Goal: Navigation & Orientation: Find specific page/section

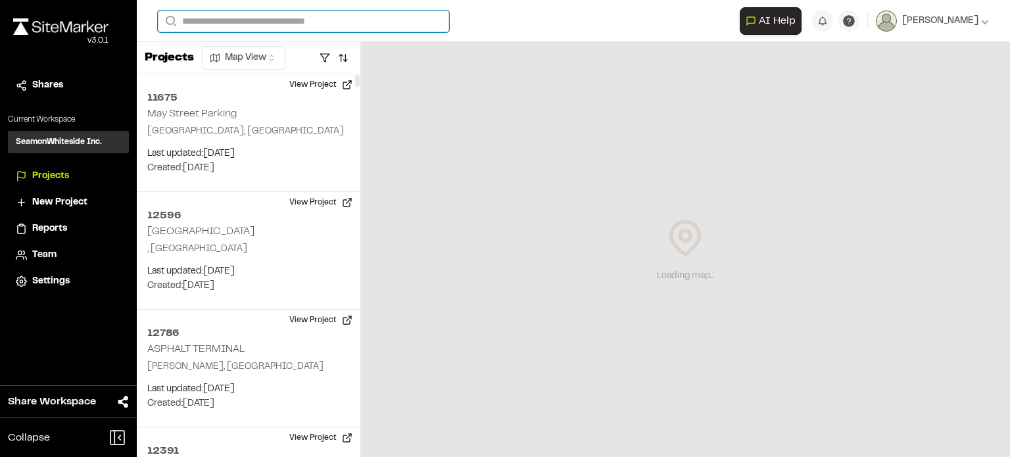
click at [228, 23] on input "Search" at bounding box center [303, 22] width 291 height 22
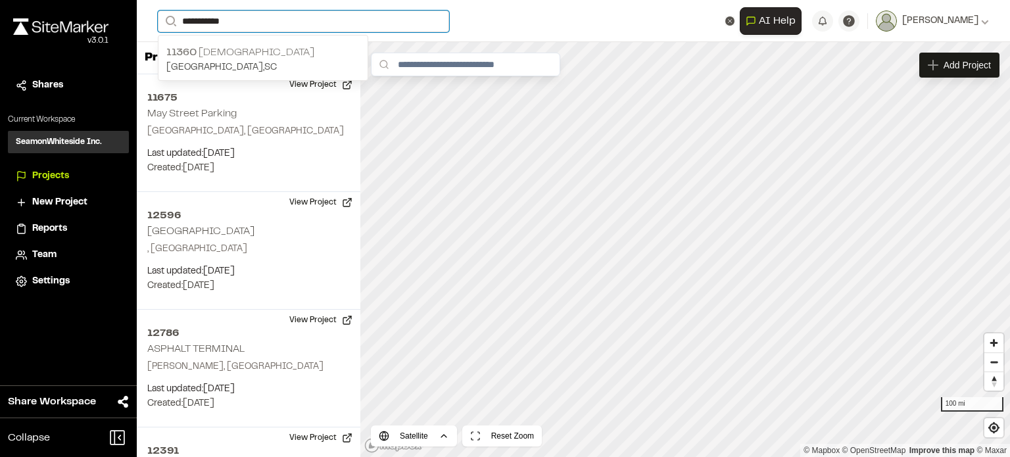
type input "**********"
click at [237, 52] on p "11360 Star Gospel" at bounding box center [262, 53] width 193 height 16
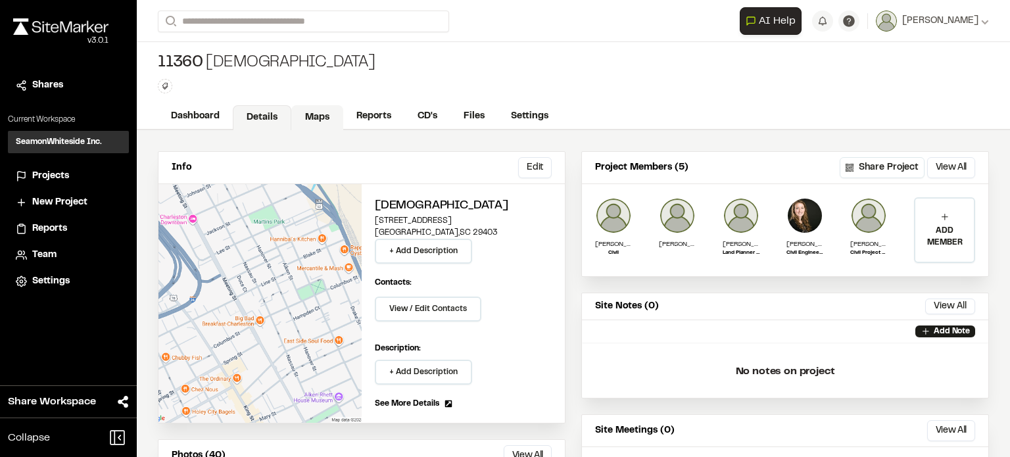
click at [324, 116] on link "Maps" at bounding box center [317, 117] width 52 height 25
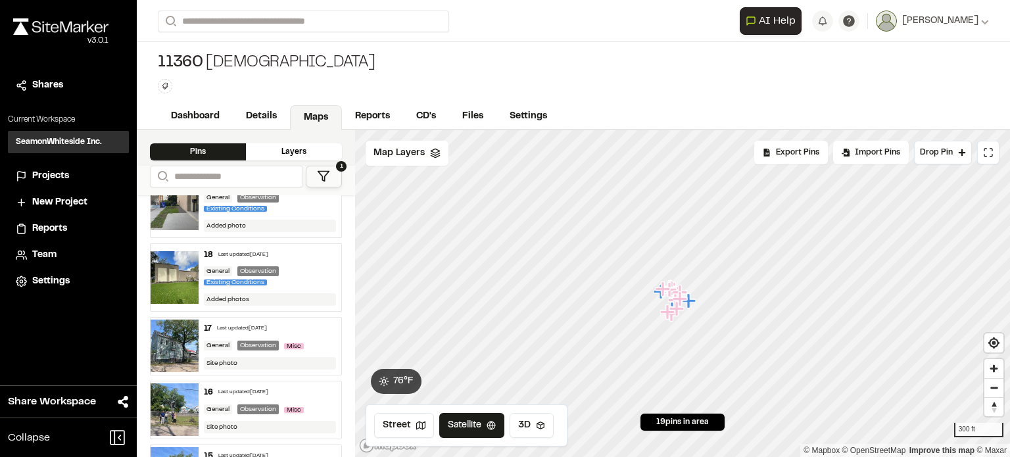
scroll to position [132, 0]
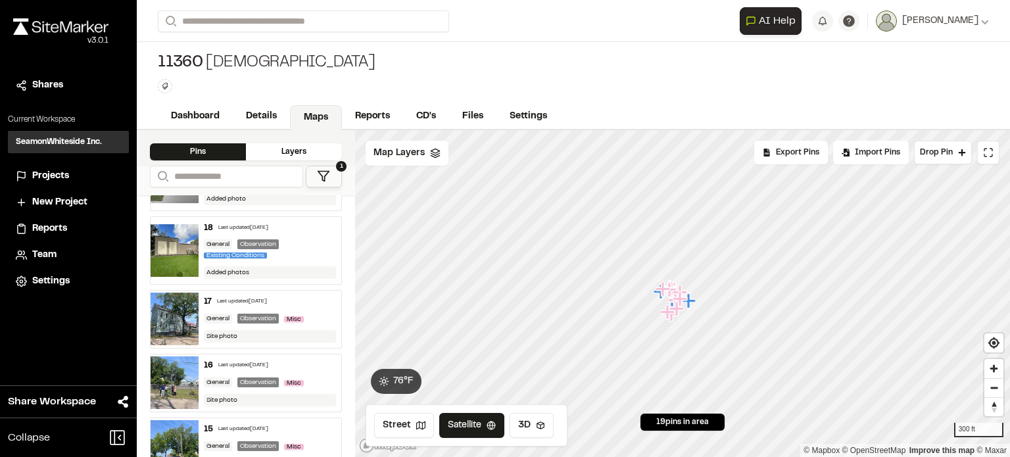
click at [184, 303] on img at bounding box center [175, 319] width 48 height 53
click at [186, 62] on span "11360" at bounding box center [180, 63] width 45 height 21
drag, startPoint x: 193, startPoint y: 105, endPoint x: 203, endPoint y: 107, distance: 9.6
click at [193, 105] on link "Dashboard" at bounding box center [196, 117] width 76 height 25
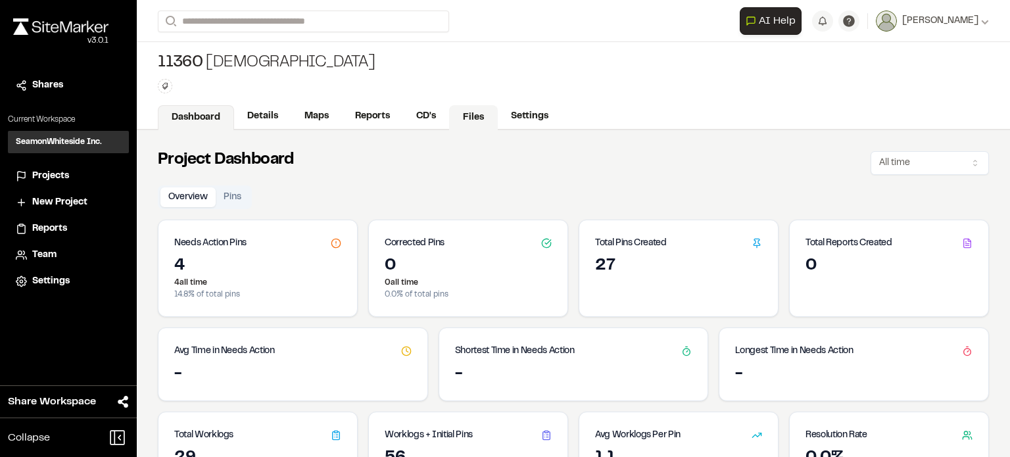
click at [462, 109] on link "Files" at bounding box center [473, 117] width 49 height 25
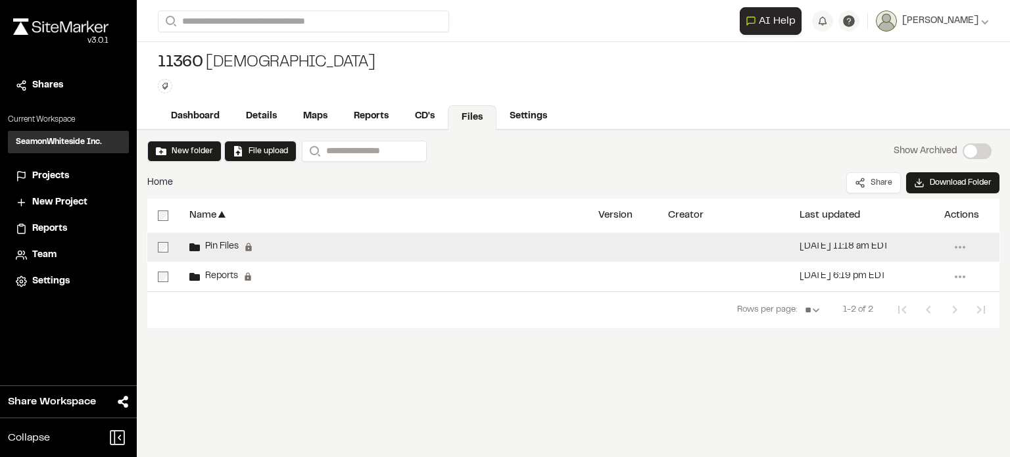
click at [218, 250] on span "Pin Files" at bounding box center [219, 247] width 39 height 9
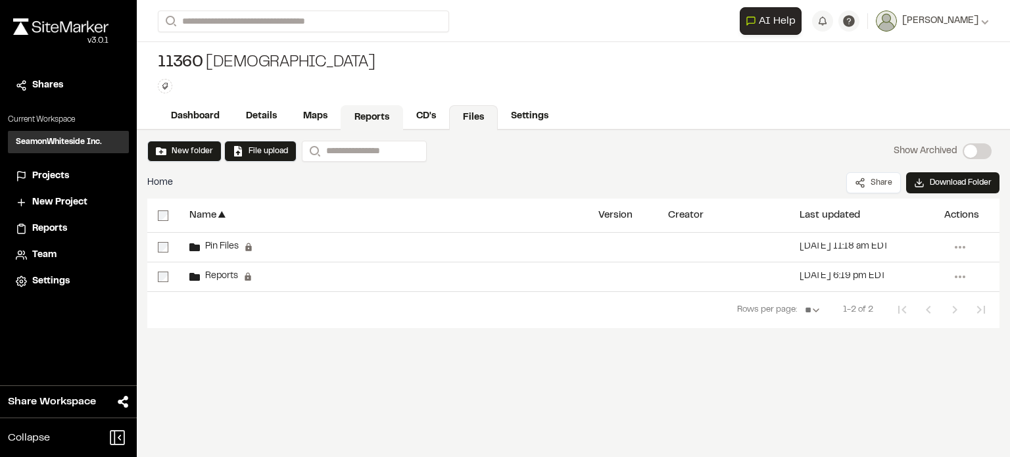
click at [360, 114] on link "Reports" at bounding box center [372, 117] width 62 height 25
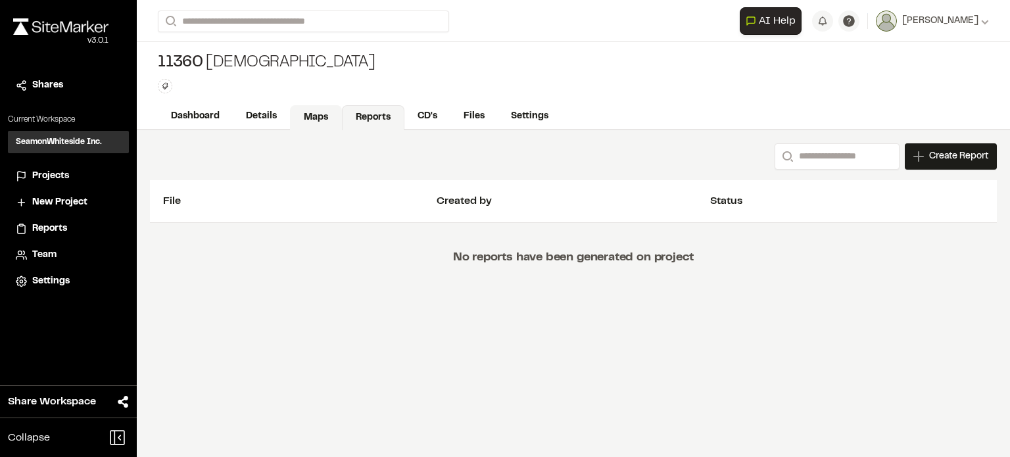
click at [310, 113] on link "Maps" at bounding box center [316, 117] width 52 height 25
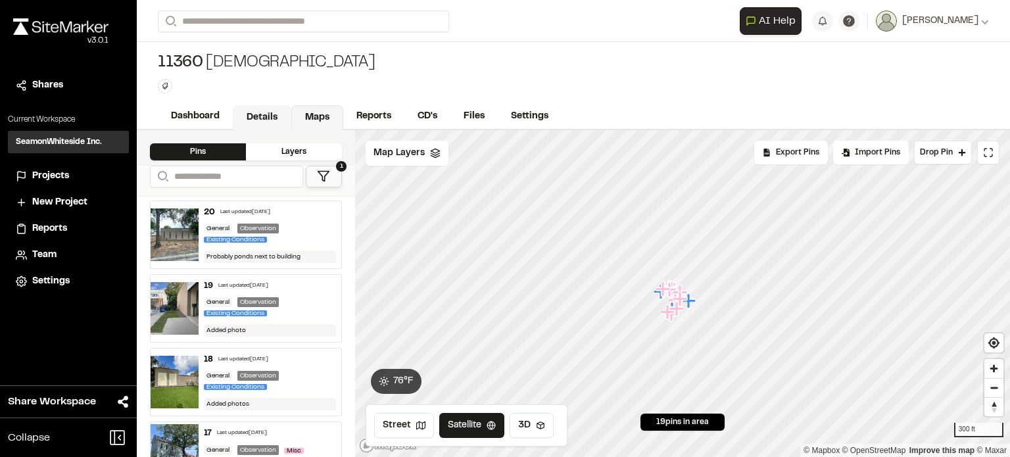
click at [274, 113] on link "Details" at bounding box center [262, 117] width 59 height 25
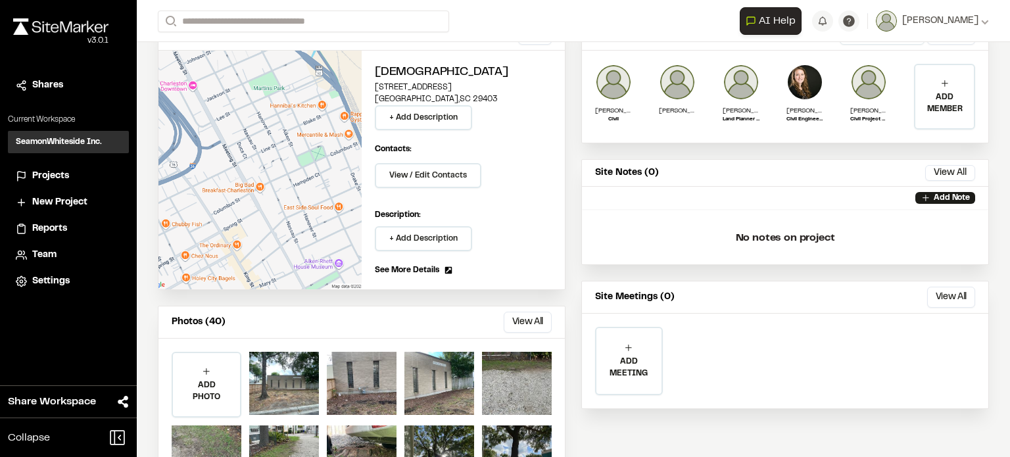
scroll to position [195, 0]
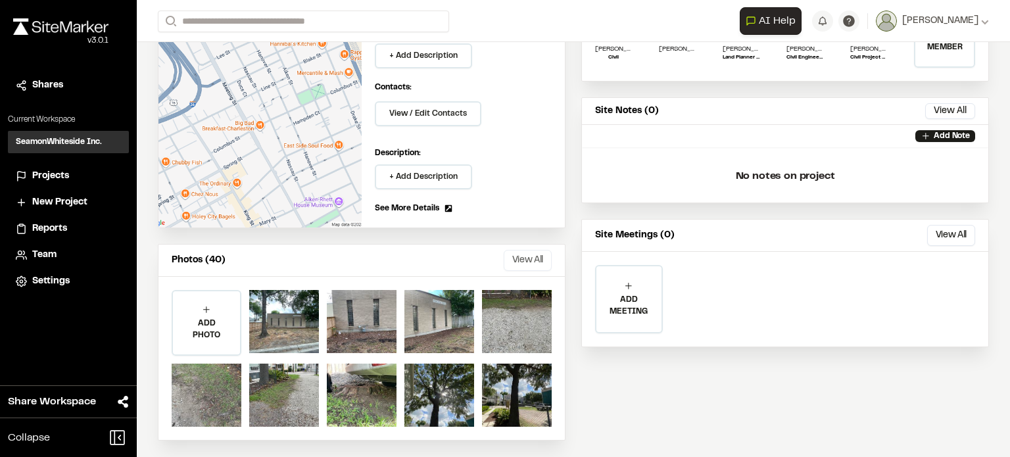
click at [526, 259] on button "View All" at bounding box center [528, 260] width 48 height 21
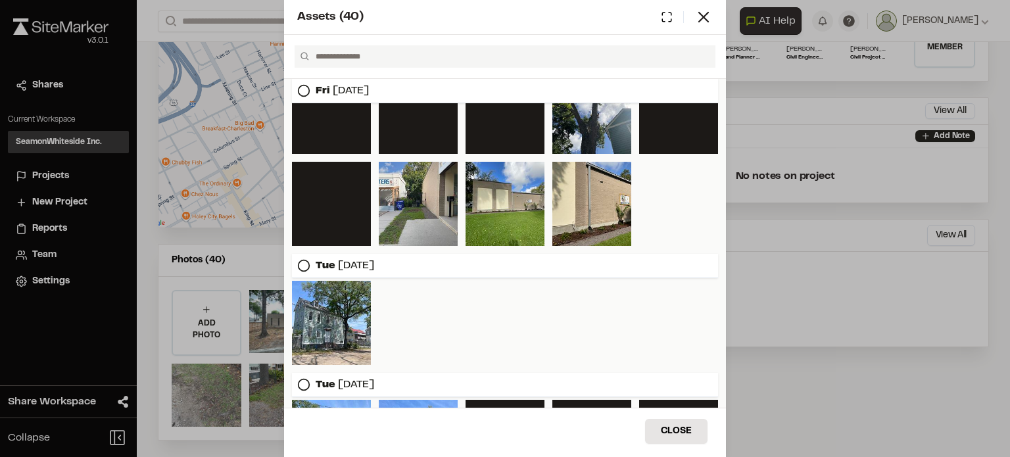
scroll to position [395, 0]
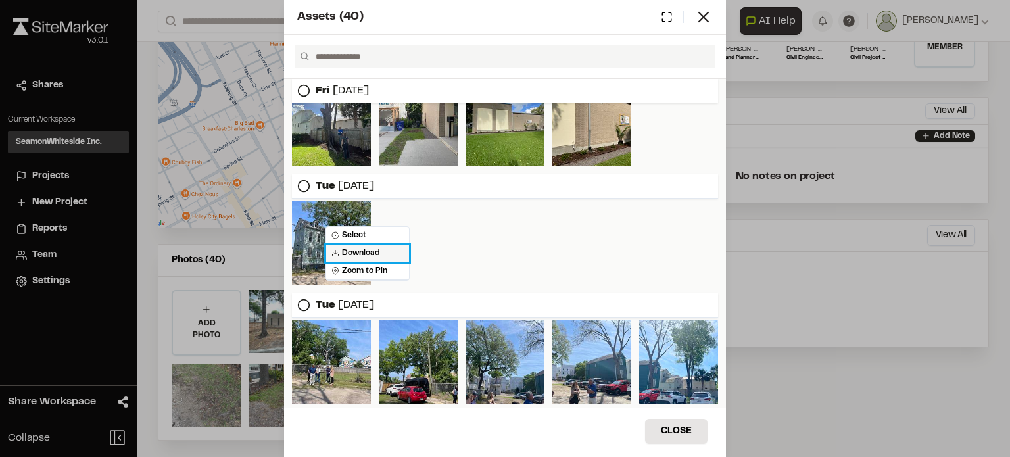
click at [349, 249] on span "Download" at bounding box center [356, 253] width 49 height 12
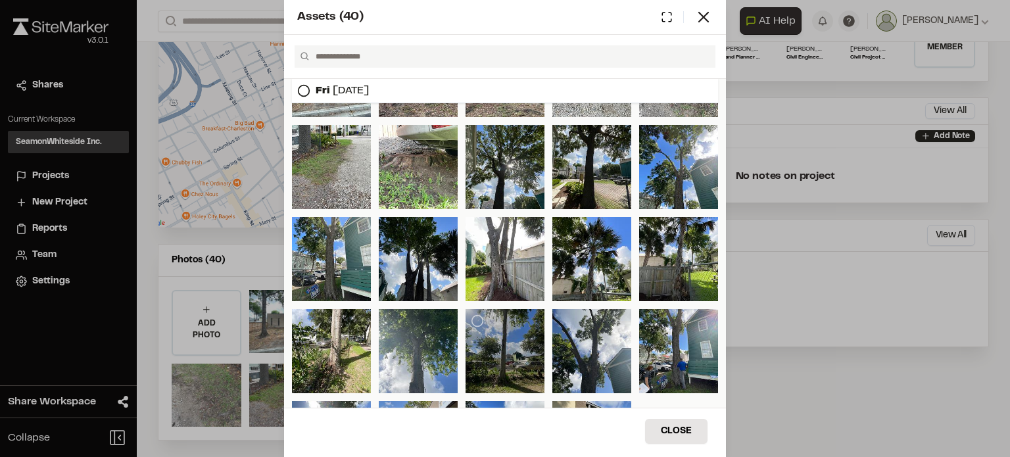
scroll to position [55, 0]
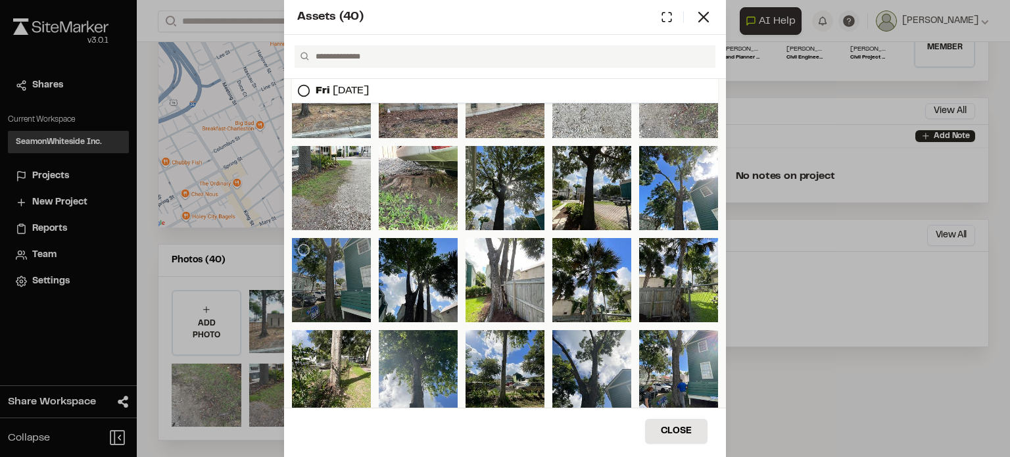
click at [331, 284] on div at bounding box center [331, 280] width 79 height 84
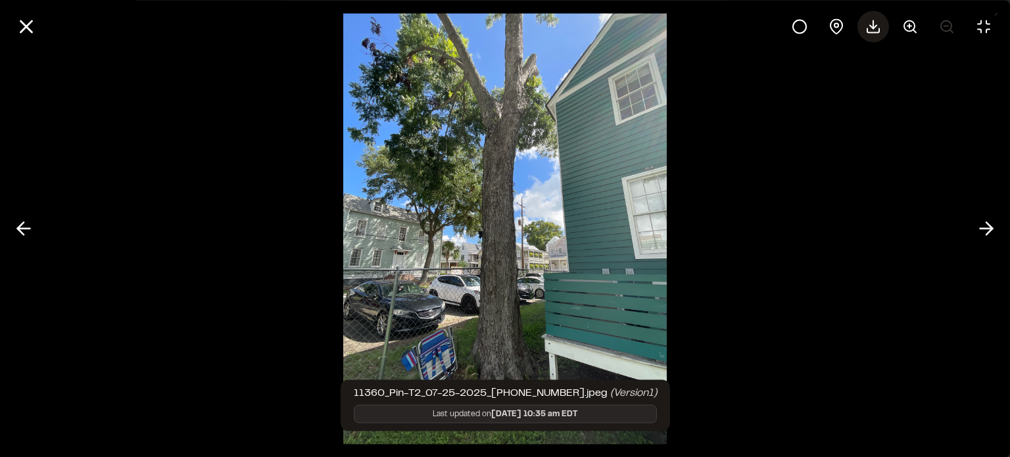
click at [876, 25] on polyline at bounding box center [873, 26] width 7 height 3
click at [21, 22] on line at bounding box center [26, 26] width 11 height 11
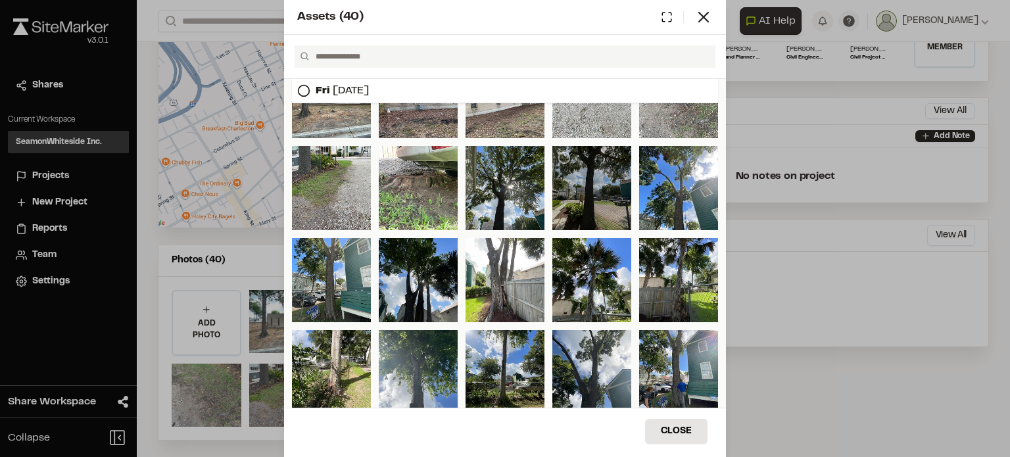
click at [600, 174] on div at bounding box center [592, 188] width 79 height 84
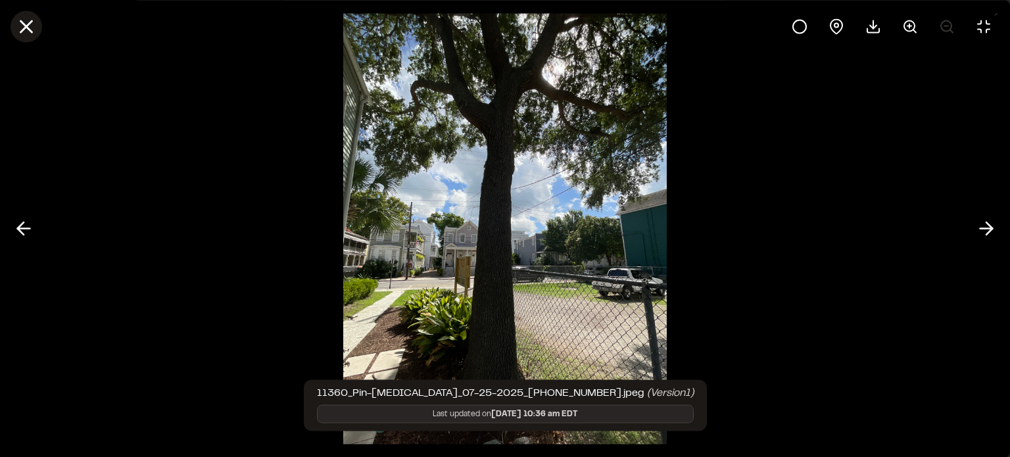
click at [24, 25] on line at bounding box center [26, 26] width 11 height 11
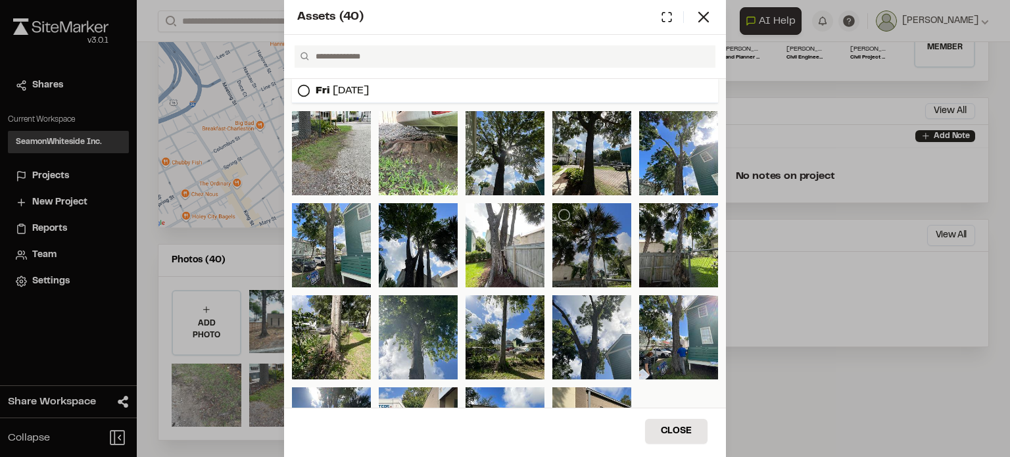
scroll to position [120, 0]
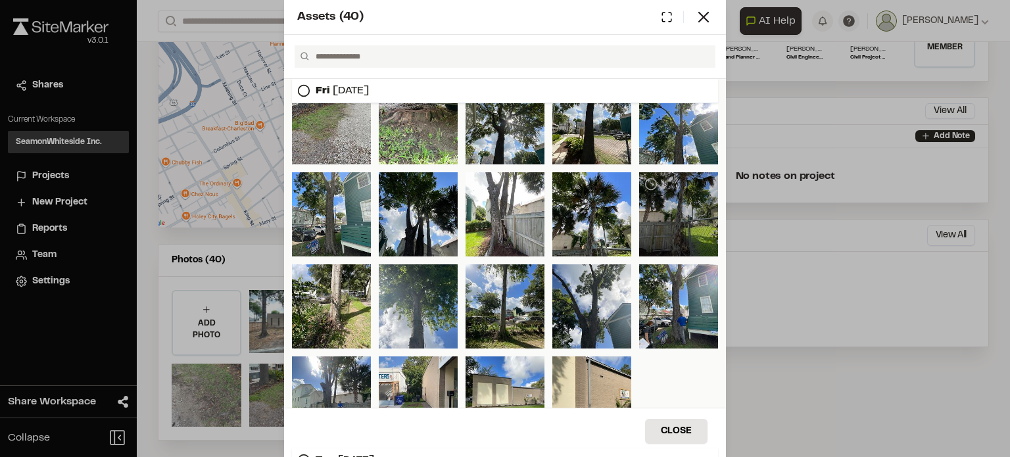
click at [671, 216] on div at bounding box center [678, 214] width 79 height 84
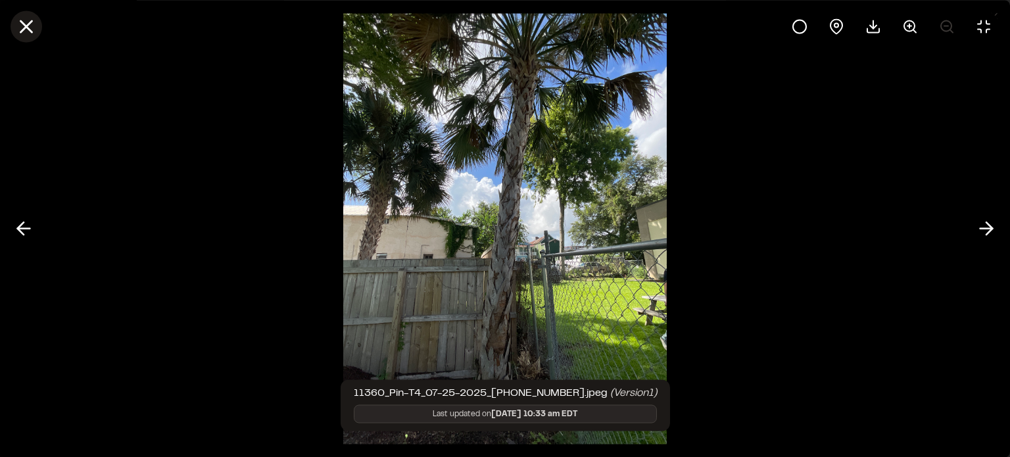
click at [29, 20] on icon at bounding box center [26, 26] width 22 height 22
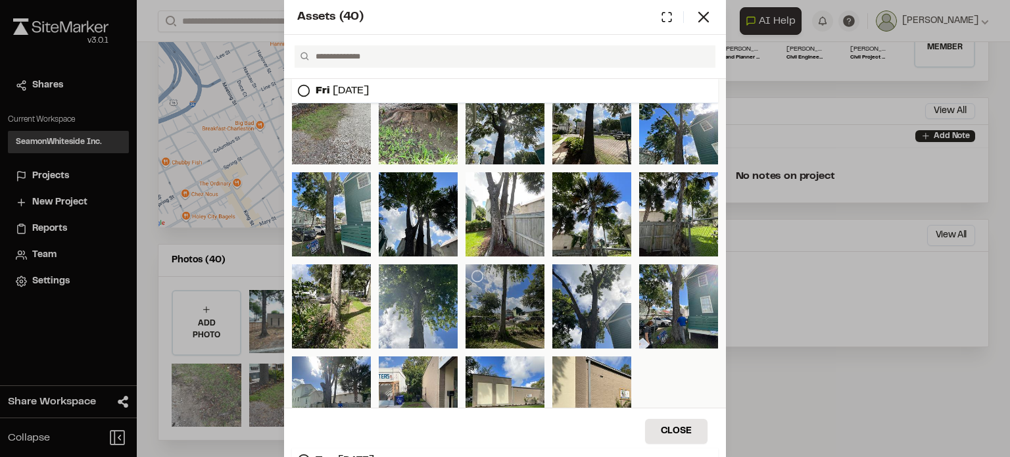
scroll to position [186, 0]
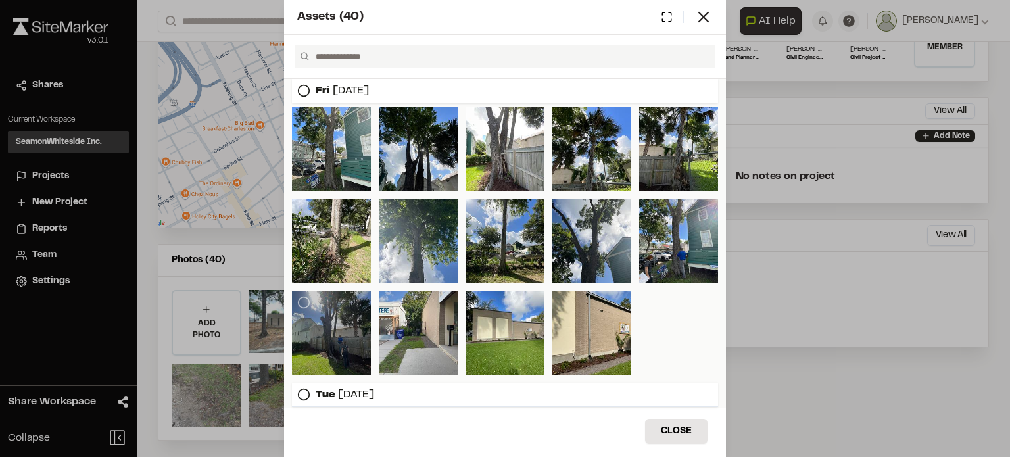
click at [345, 331] on div at bounding box center [331, 333] width 79 height 84
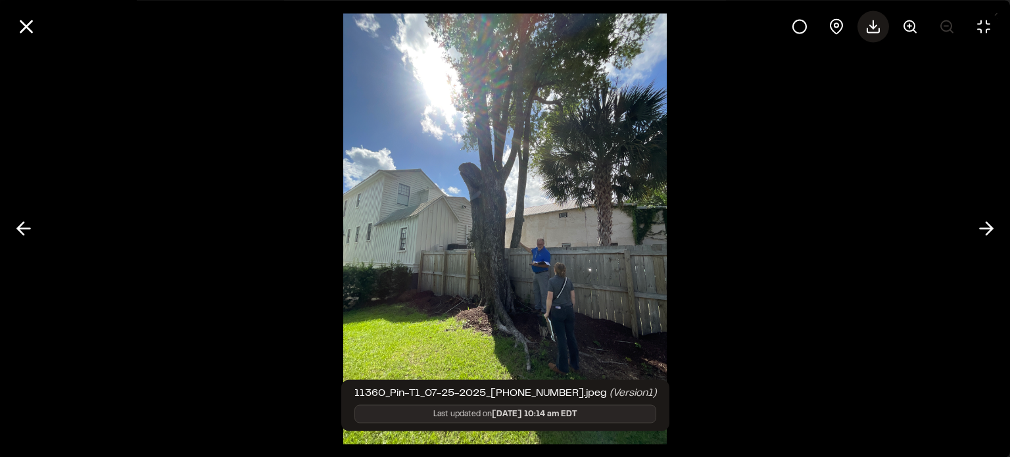
click at [875, 22] on icon at bounding box center [874, 26] width 16 height 16
click at [29, 26] on icon at bounding box center [26, 26] width 22 height 22
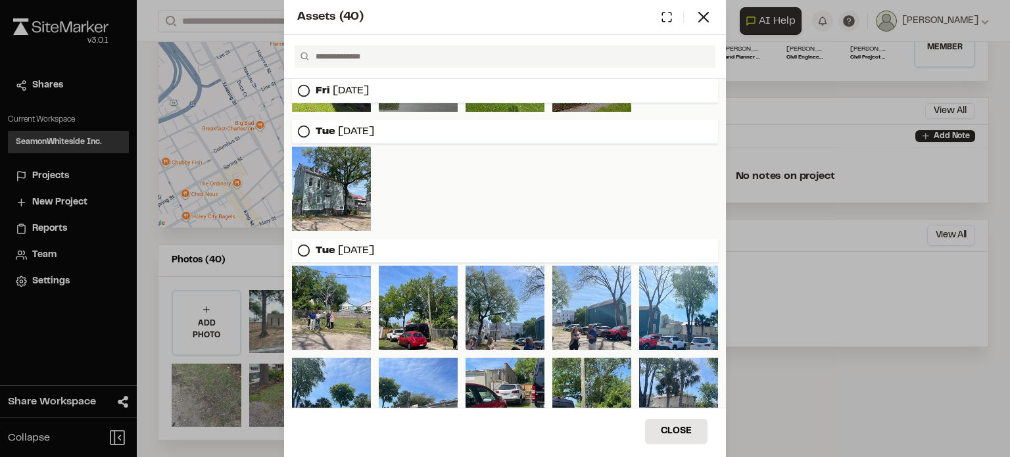
scroll to position [581, 0]
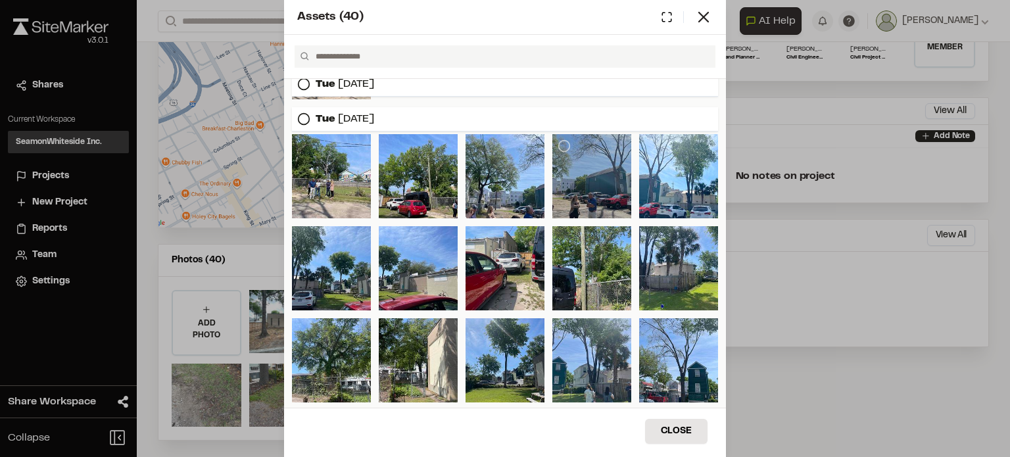
click at [588, 178] on div at bounding box center [592, 176] width 79 height 84
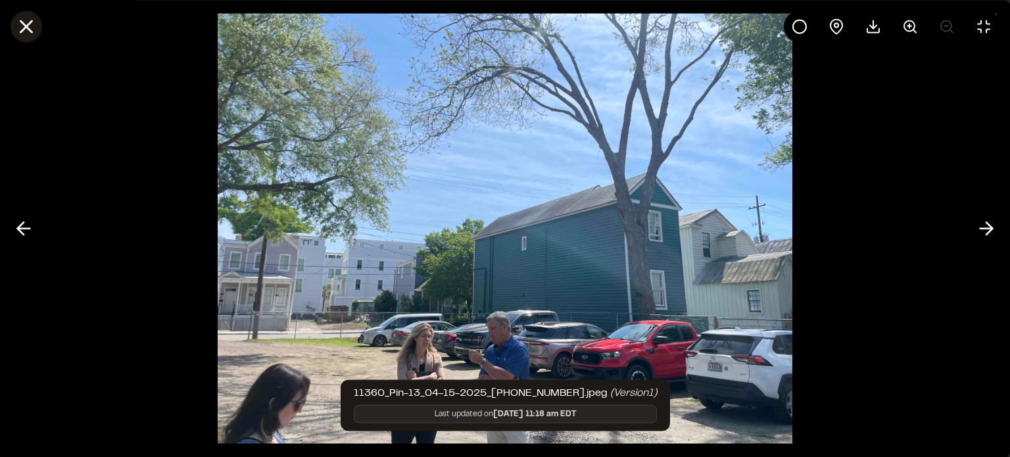
click at [31, 30] on line at bounding box center [26, 26] width 11 height 11
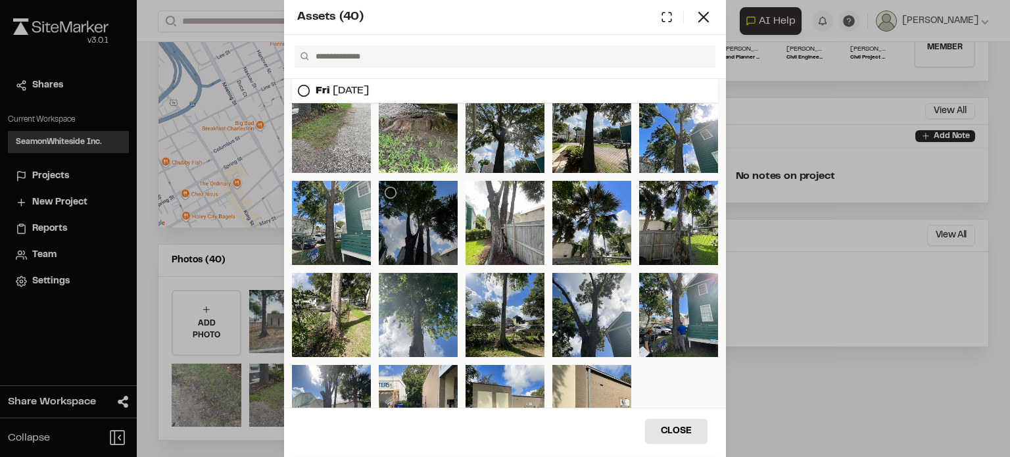
scroll to position [132, 0]
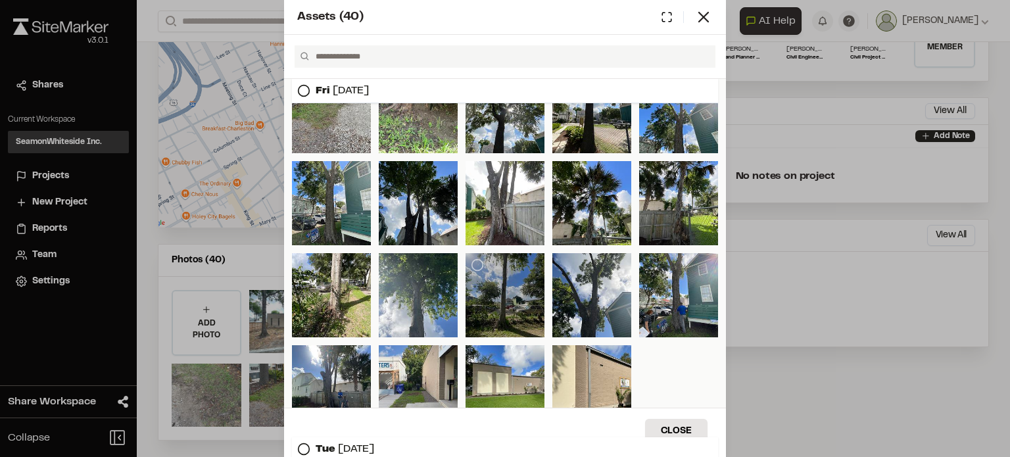
click at [505, 285] on div at bounding box center [505, 295] width 79 height 84
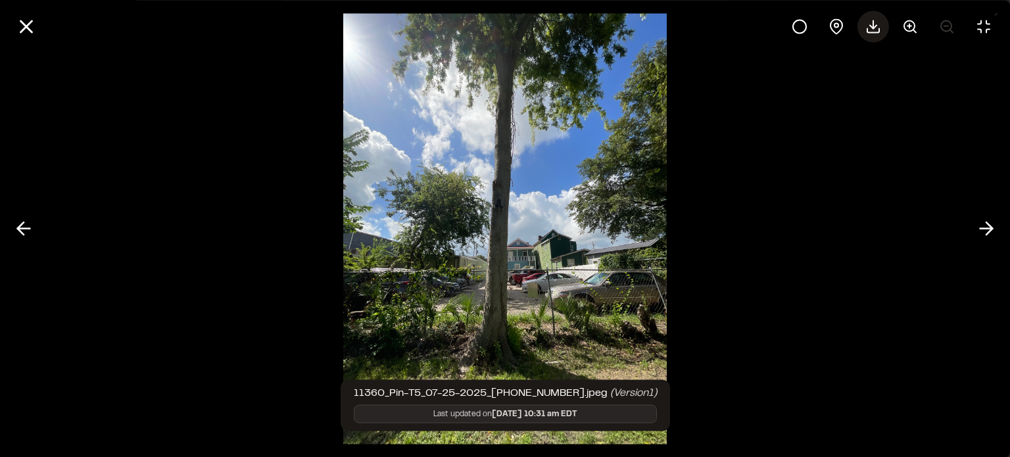
click at [879, 23] on icon at bounding box center [874, 26] width 16 height 16
drag, startPoint x: 19, startPoint y: 26, endPoint x: 42, endPoint y: 27, distance: 23.1
click at [20, 26] on icon at bounding box center [26, 26] width 22 height 22
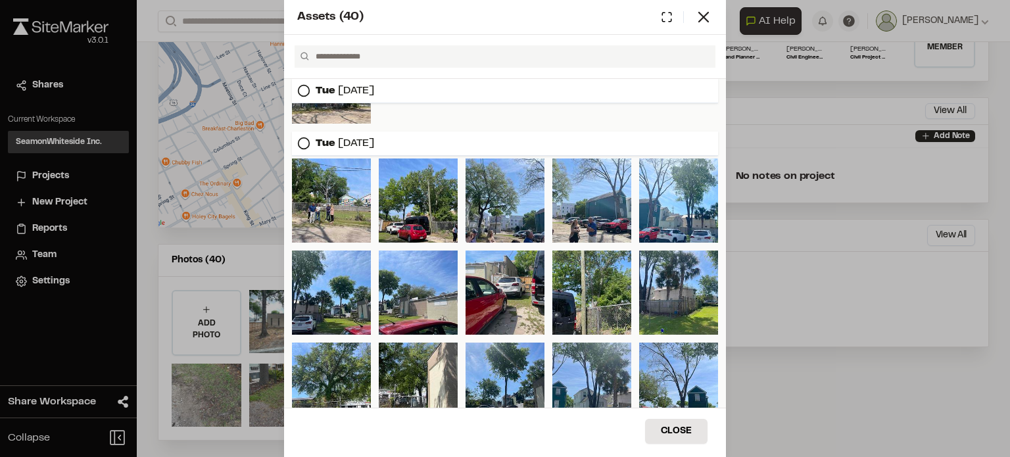
scroll to position [581, 0]
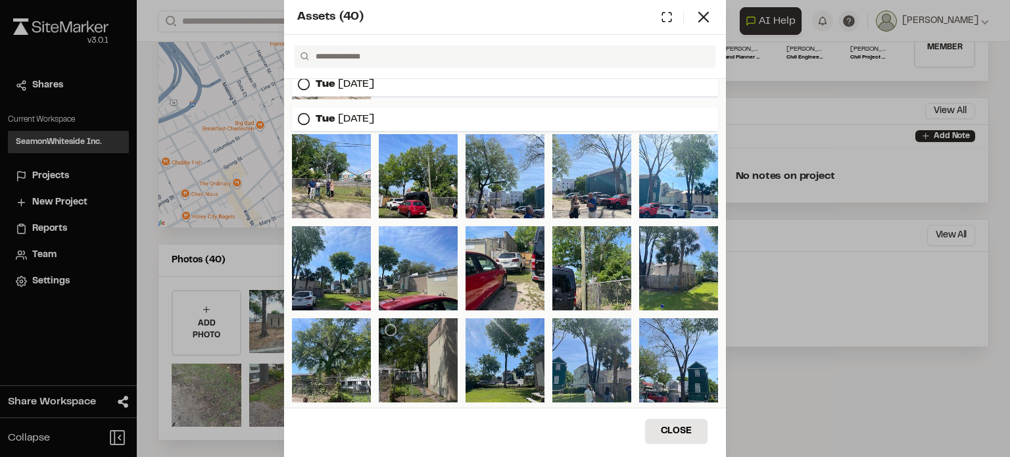
click at [402, 355] on div at bounding box center [418, 360] width 79 height 84
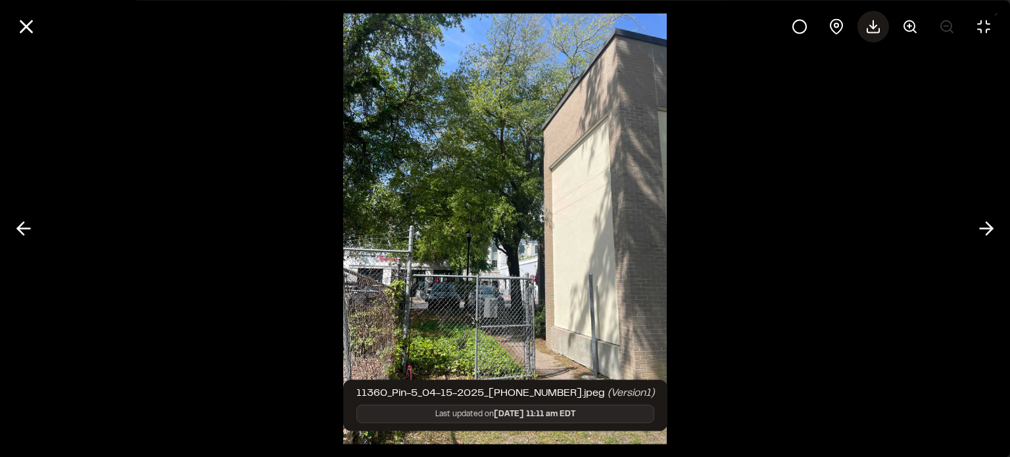
click at [874, 25] on line at bounding box center [874, 24] width 0 height 8
